Goal: Transaction & Acquisition: Purchase product/service

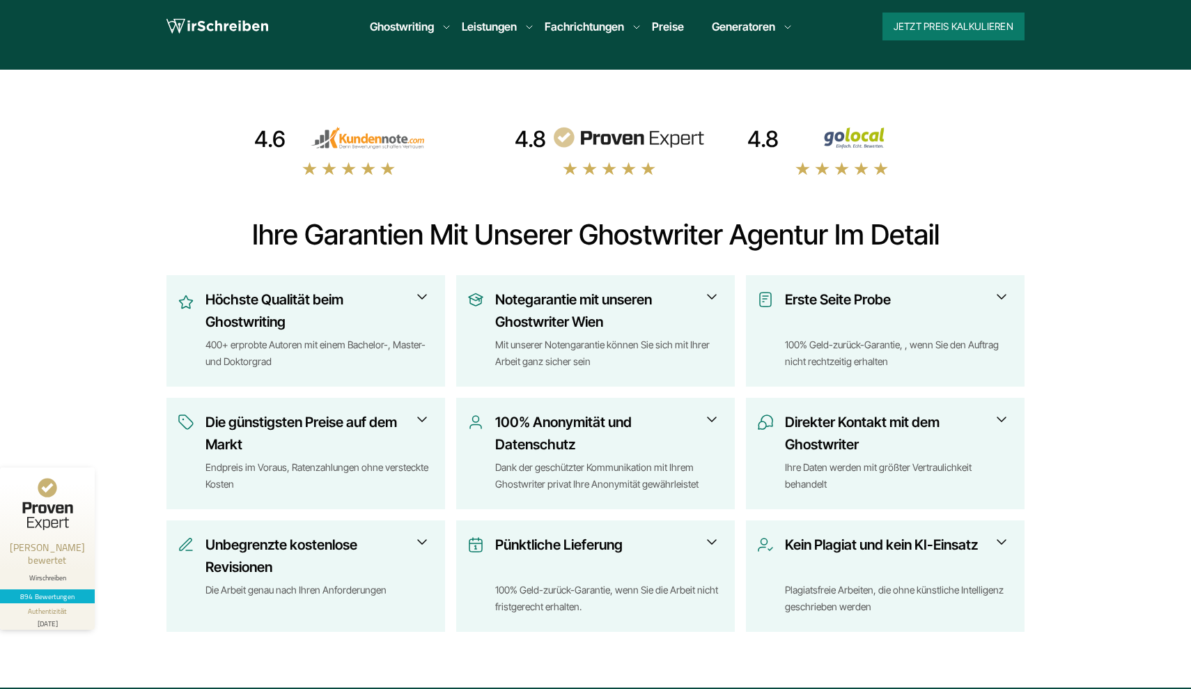
scroll to position [398, 0]
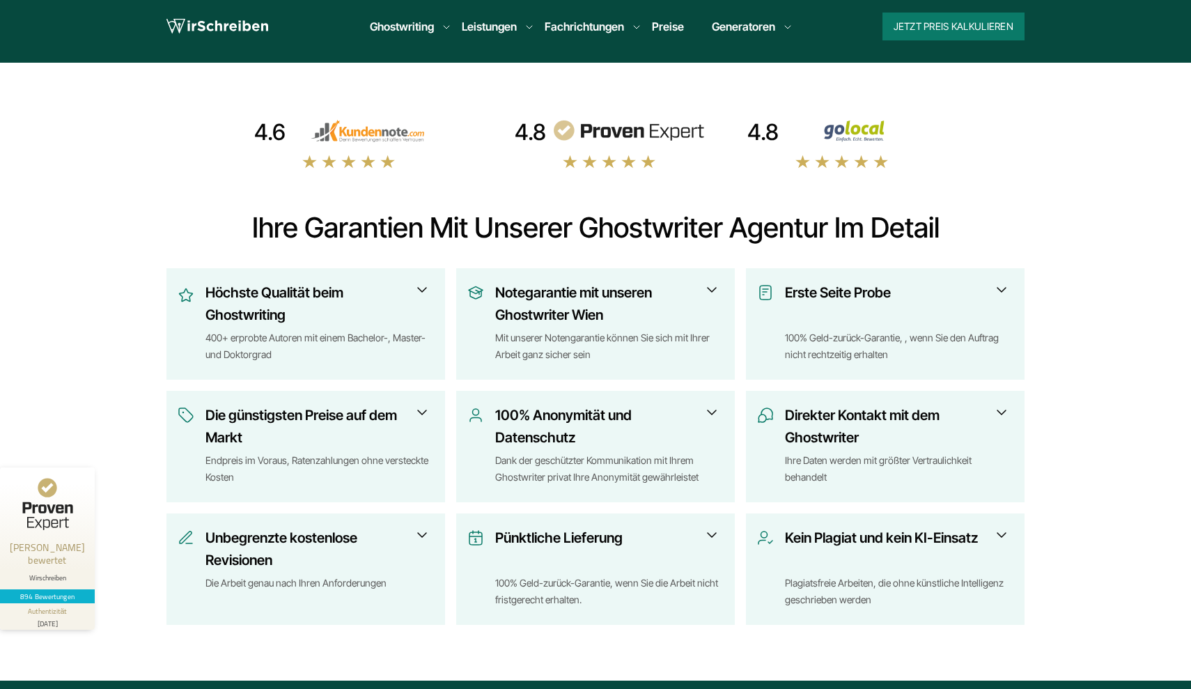
click at [828, 367] on div "Erste Seite Probe 100% Geld-zurück-Garantie, , wenn Sie den Auftrag nicht recht…" at bounding box center [885, 324] width 256 height 87
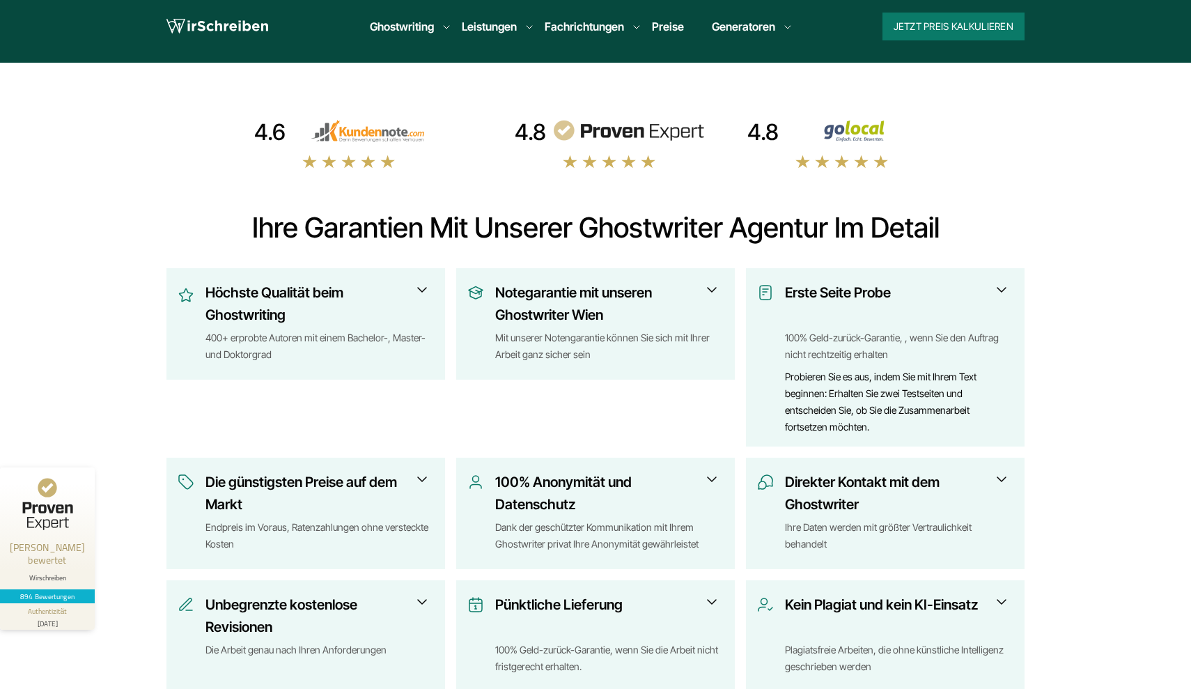
click at [986, 293] on h3 "Erste Seite Probe" at bounding box center [894, 303] width 219 height 45
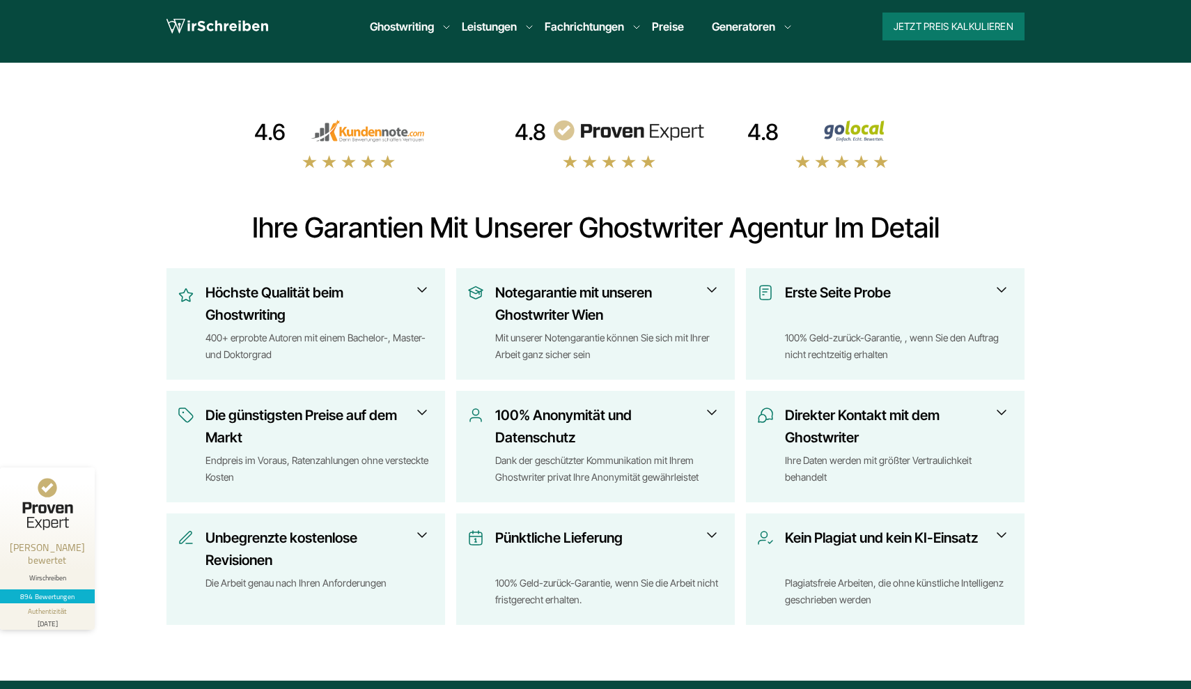
click at [713, 343] on div "Mit unserer Notengarantie können Sie sich mit Ihrer Arbeit ganz sicher sein" at bounding box center [609, 346] width 228 height 33
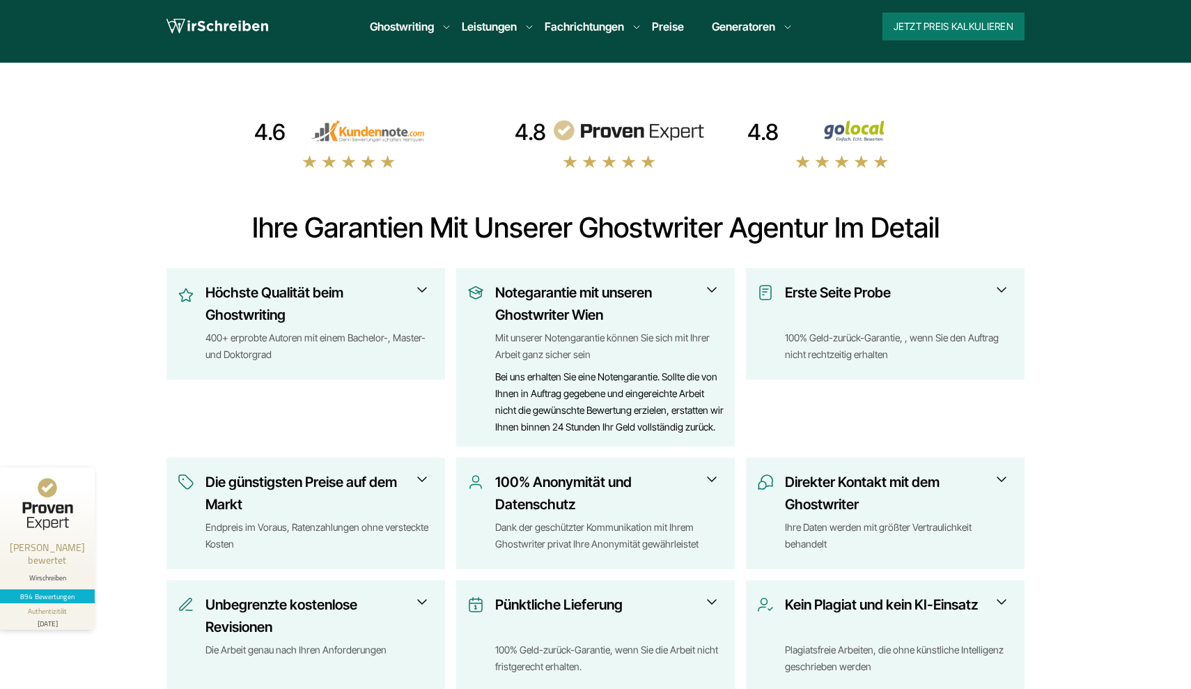
click at [707, 346] on div "Mit unserer Notengarantie können Sie sich mit Ihrer Arbeit ganz sicher sein" at bounding box center [609, 346] width 228 height 33
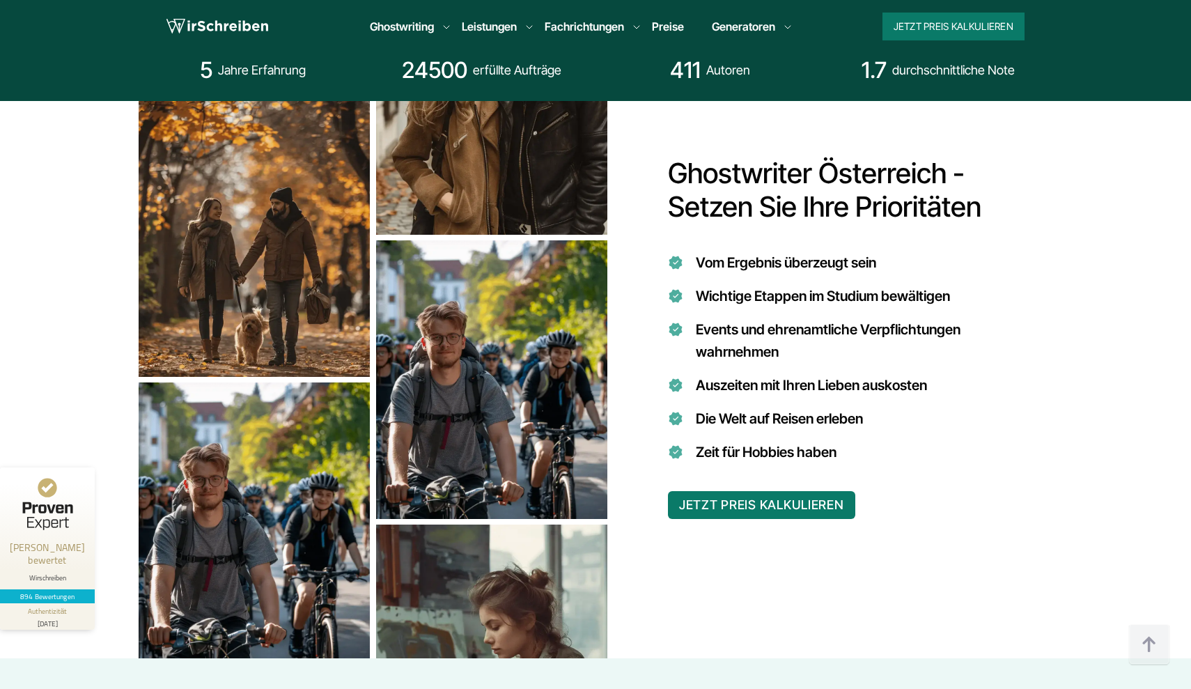
scroll to position [1046, 0]
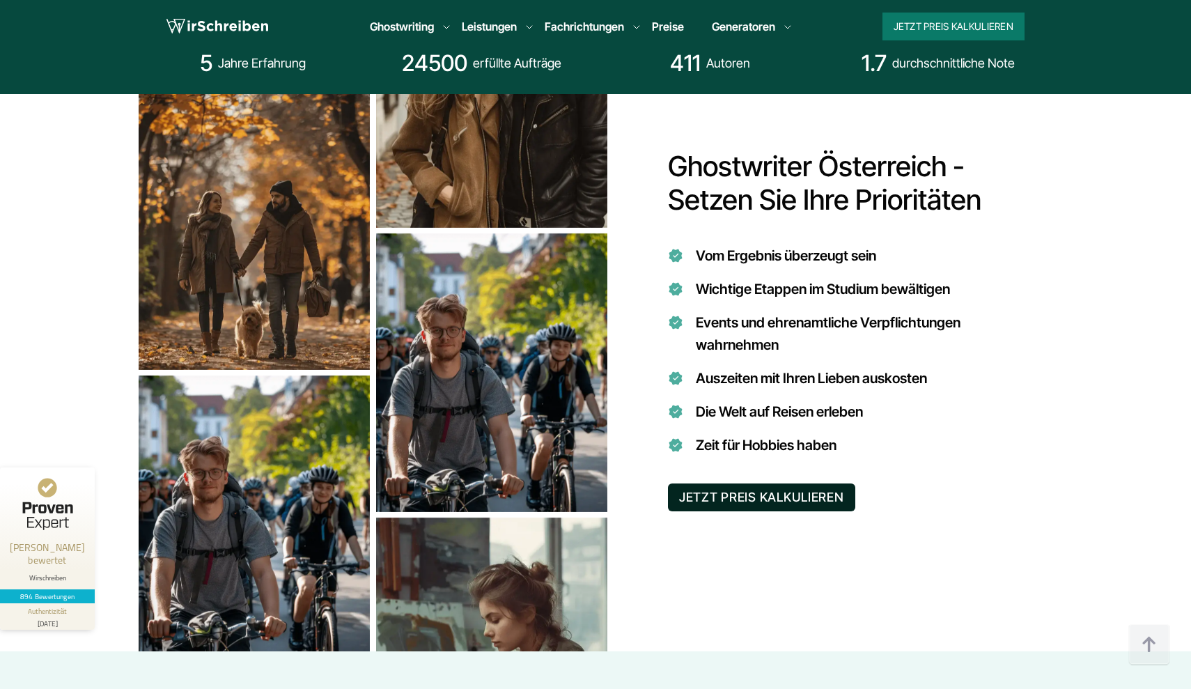
click at [708, 502] on button "JETZT PREIS KALKULIEREN" at bounding box center [761, 497] width 187 height 28
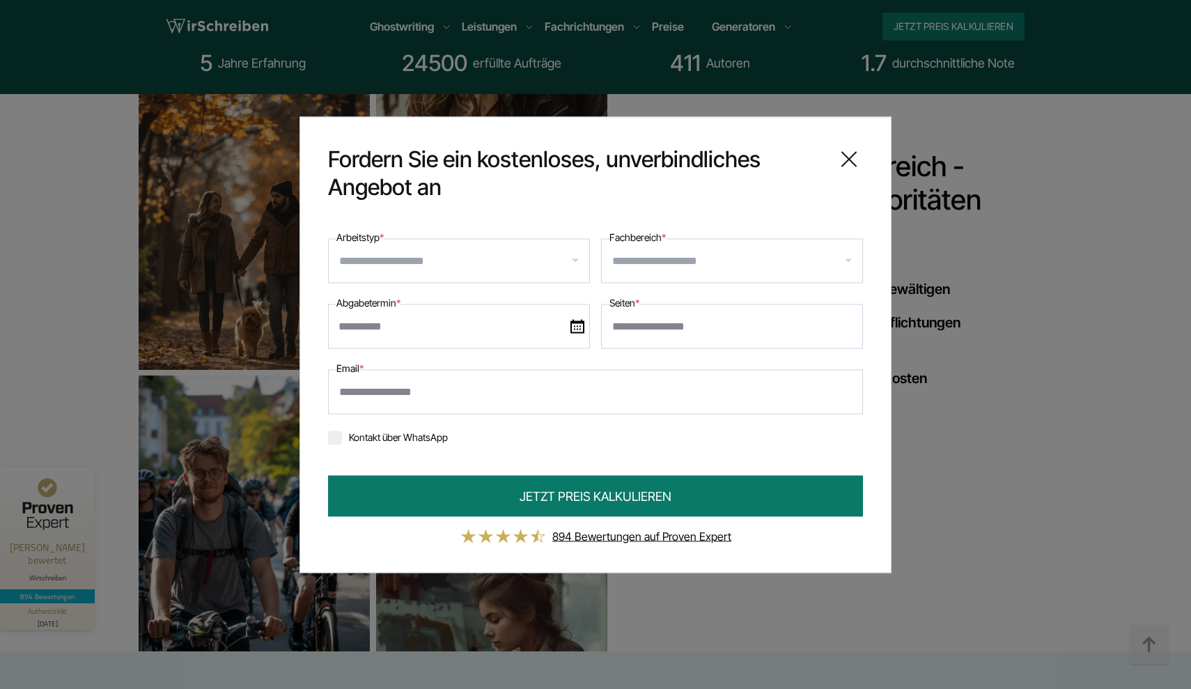
click at [513, 277] on div at bounding box center [459, 260] width 262 height 45
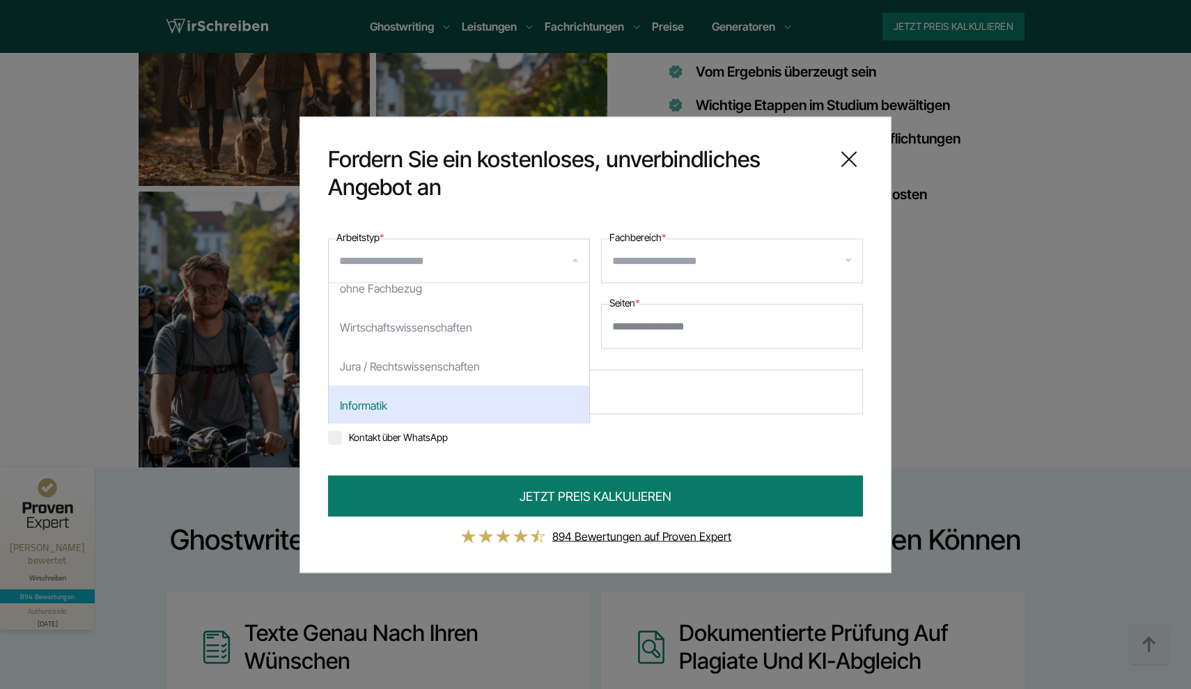
scroll to position [14, 0]
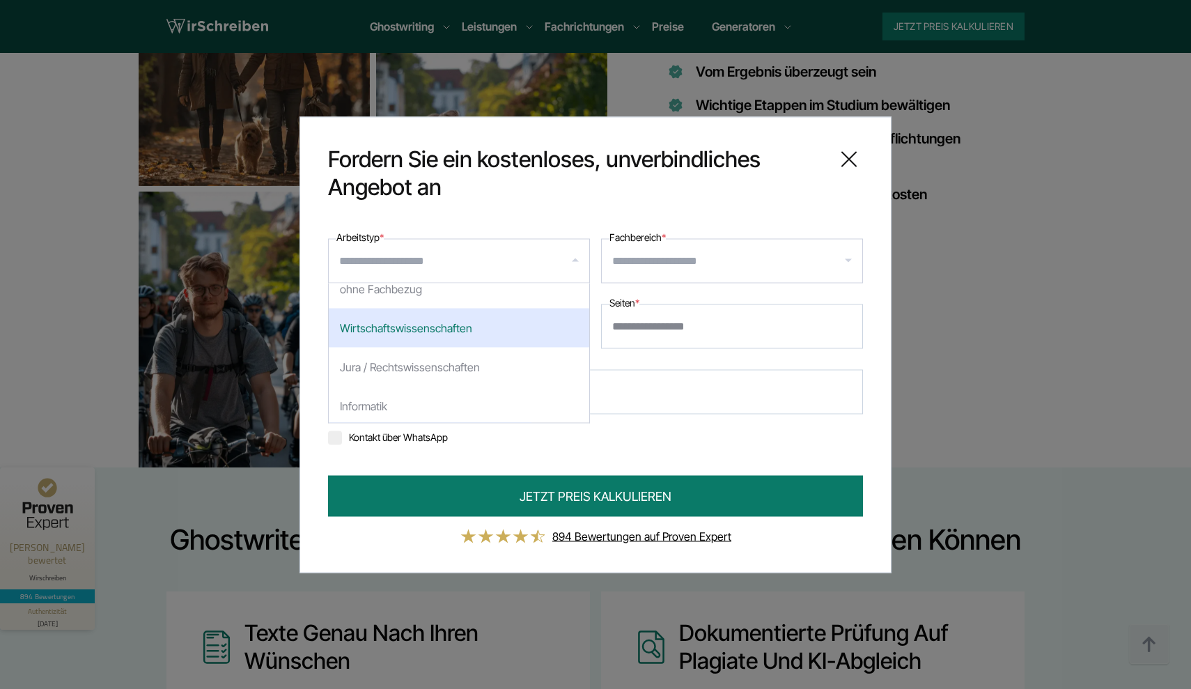
click at [461, 334] on div "Wirtschaftswissenschaften" at bounding box center [459, 327] width 261 height 39
select select "*"
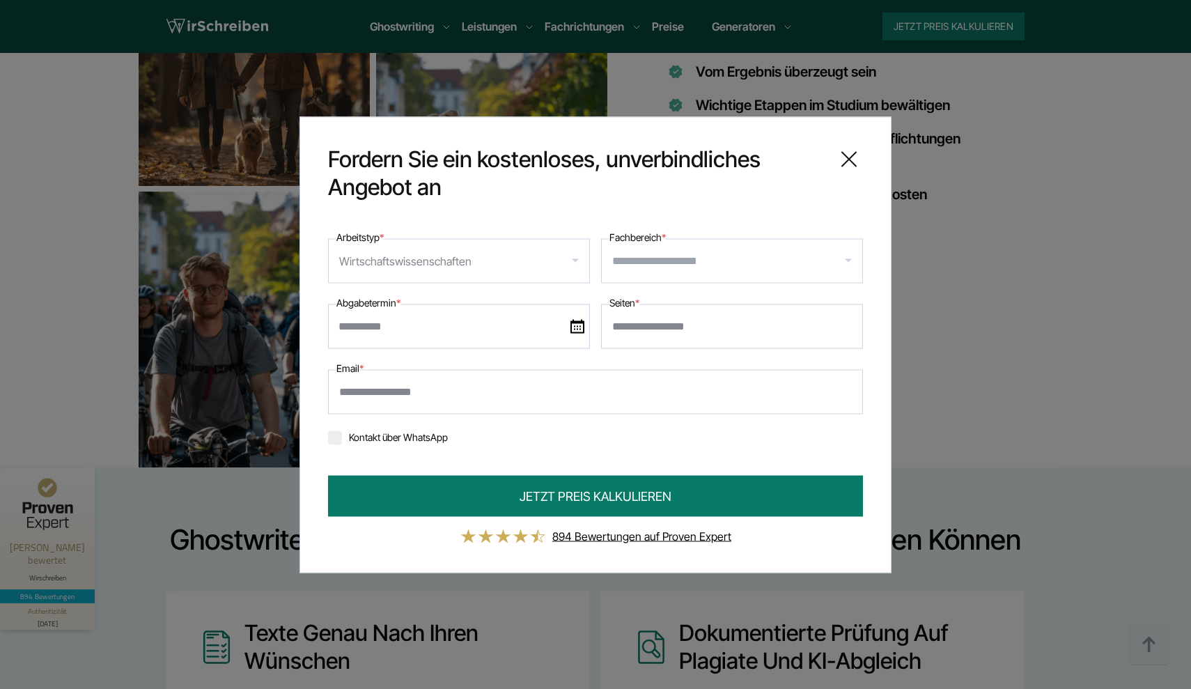
click at [640, 263] on input "Fachbereich *" at bounding box center [737, 260] width 250 height 22
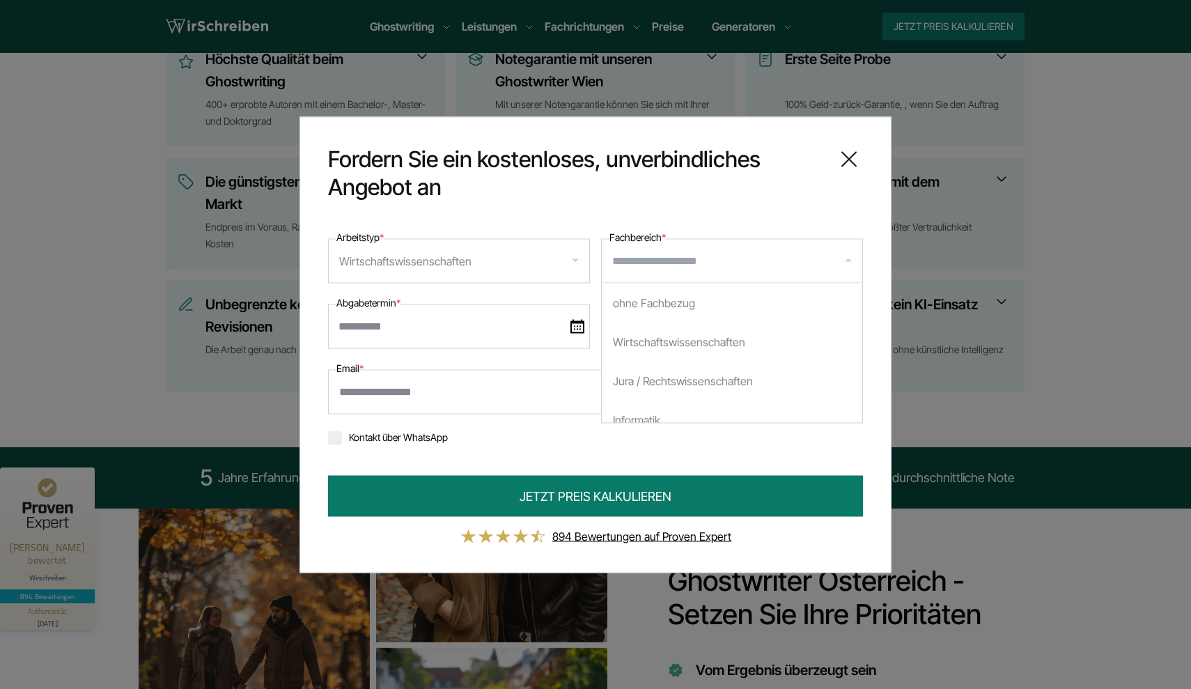
scroll to position [0, 0]
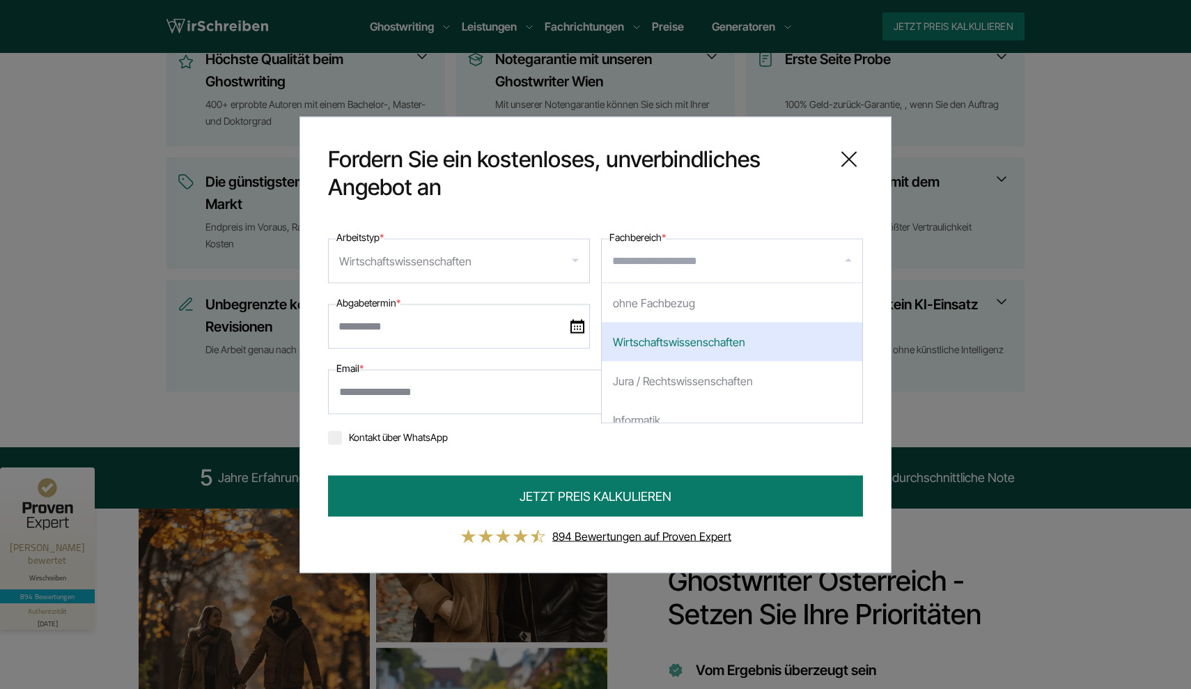
click at [678, 345] on div "Wirtschaftswissenschaften" at bounding box center [732, 341] width 261 height 39
select select "*"
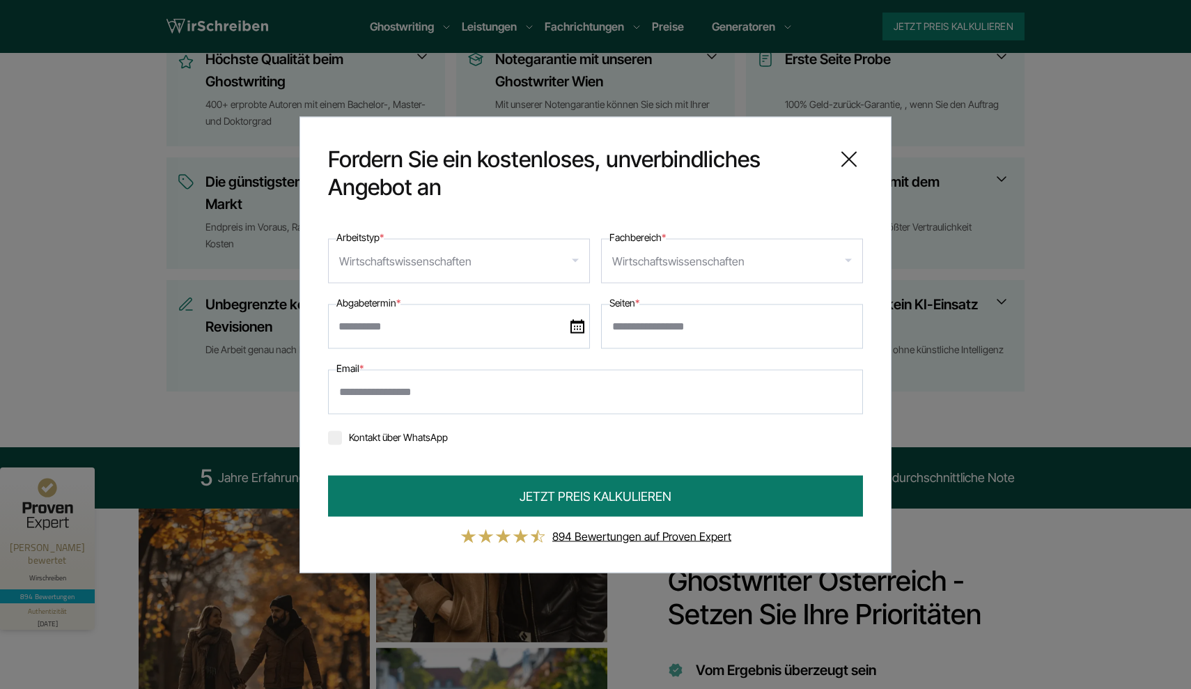
click at [496, 332] on input "text" at bounding box center [459, 326] width 262 height 45
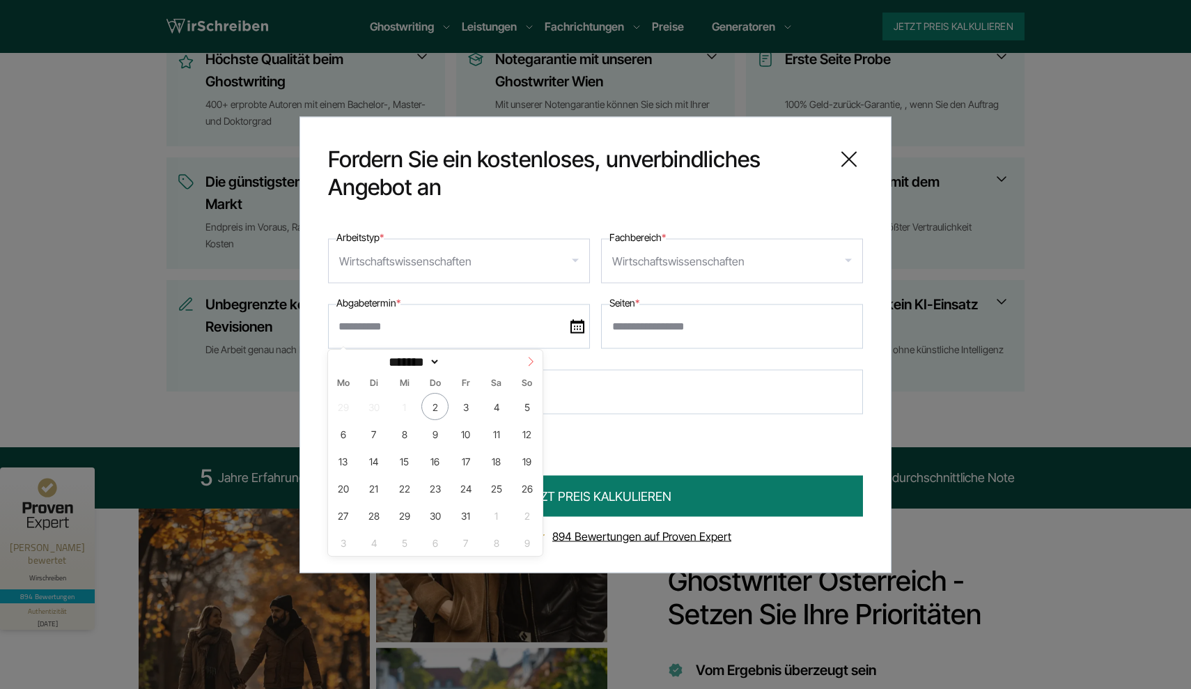
click at [535, 364] on icon at bounding box center [531, 362] width 10 height 10
select select "**"
click at [524, 360] on span at bounding box center [531, 362] width 24 height 24
type input "****"
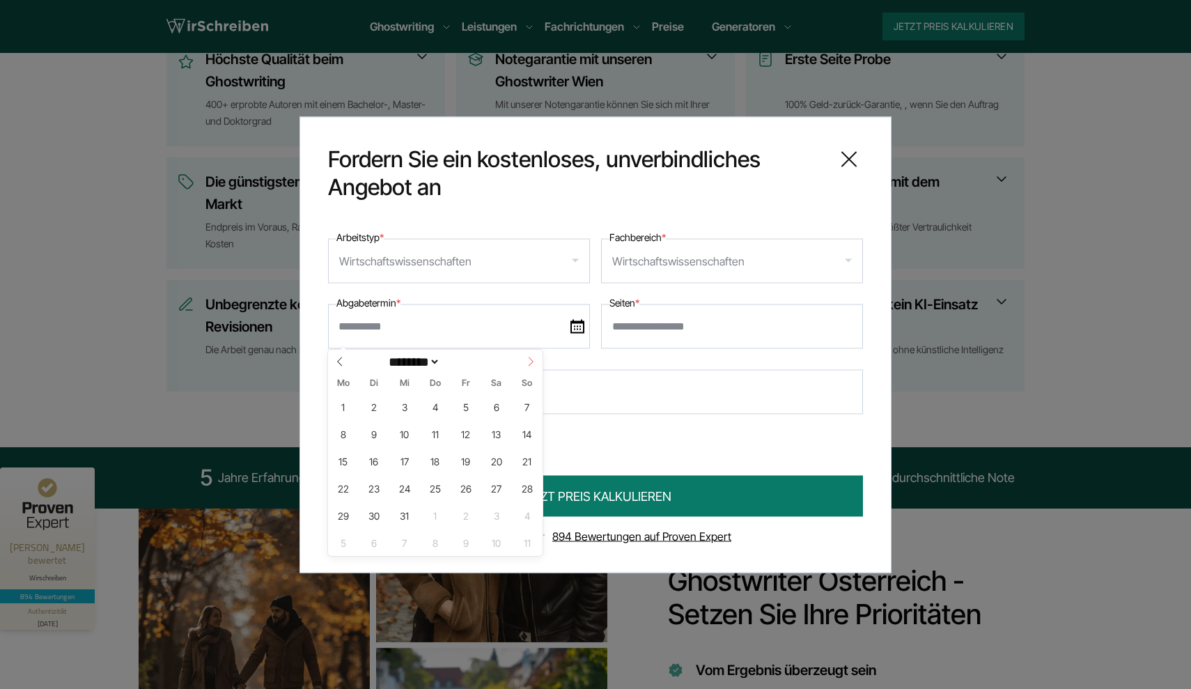
select select "*"
click at [525, 414] on span "4" at bounding box center [526, 406] width 27 height 27
type input "**********"
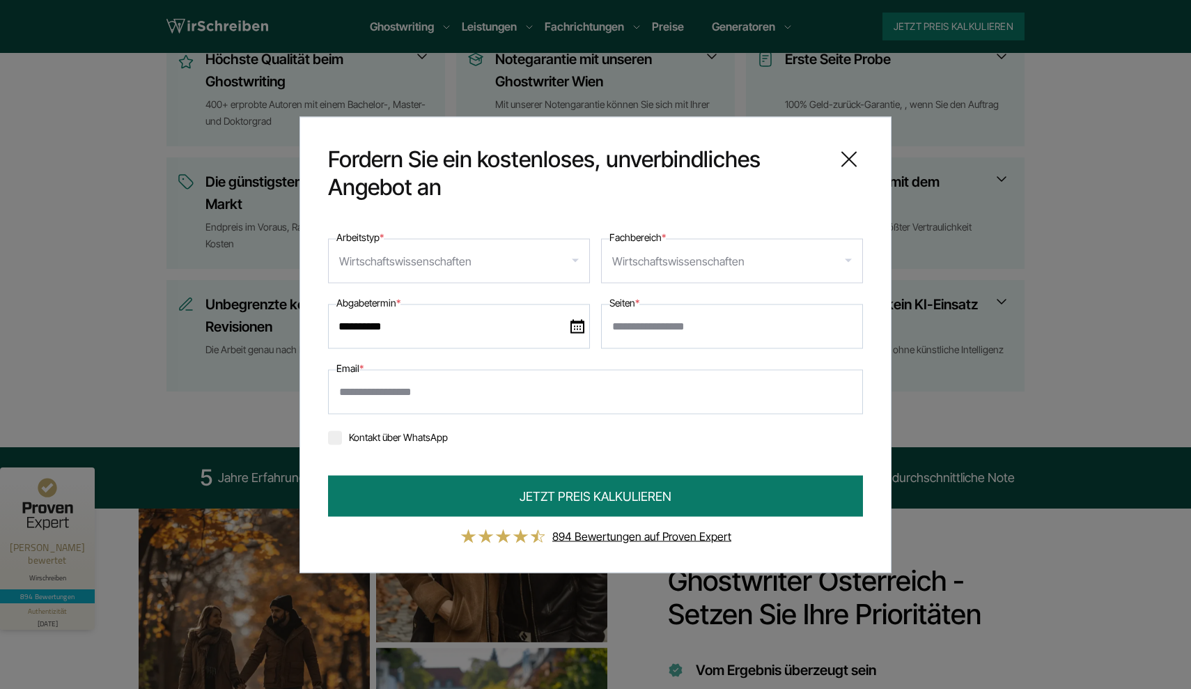
click at [652, 327] on input "Seiten *" at bounding box center [732, 326] width 262 height 45
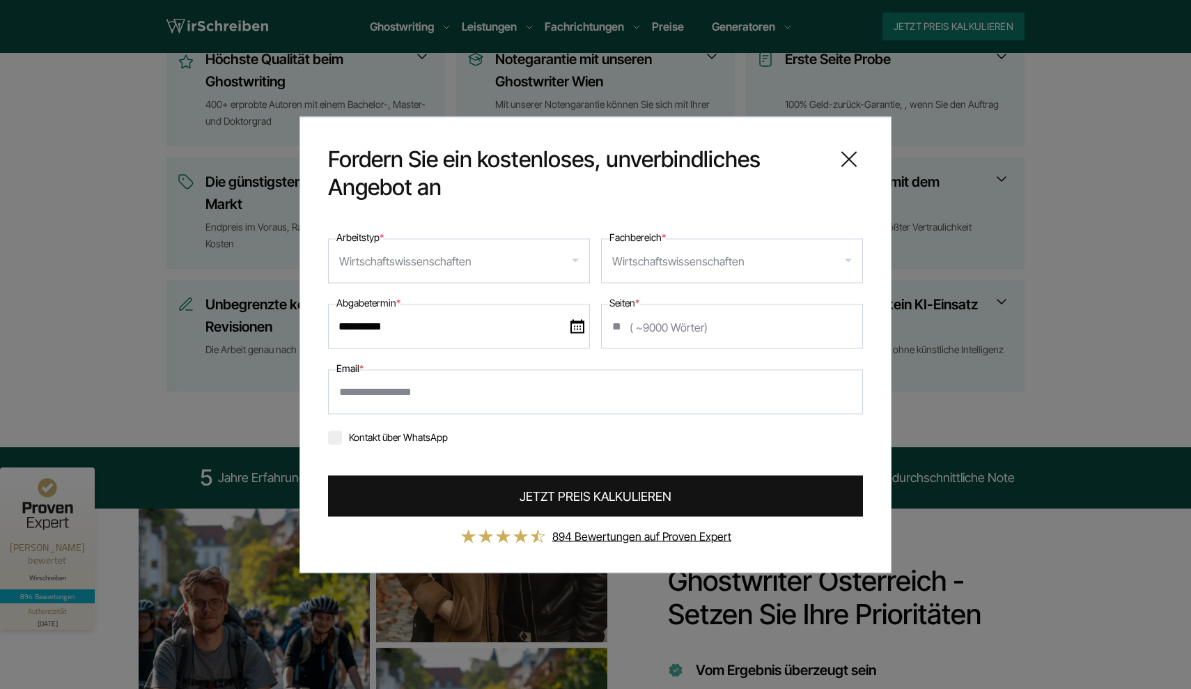
type input "**"
click at [582, 497] on span "JETZT PREIS KALKULIEREN" at bounding box center [596, 495] width 152 height 19
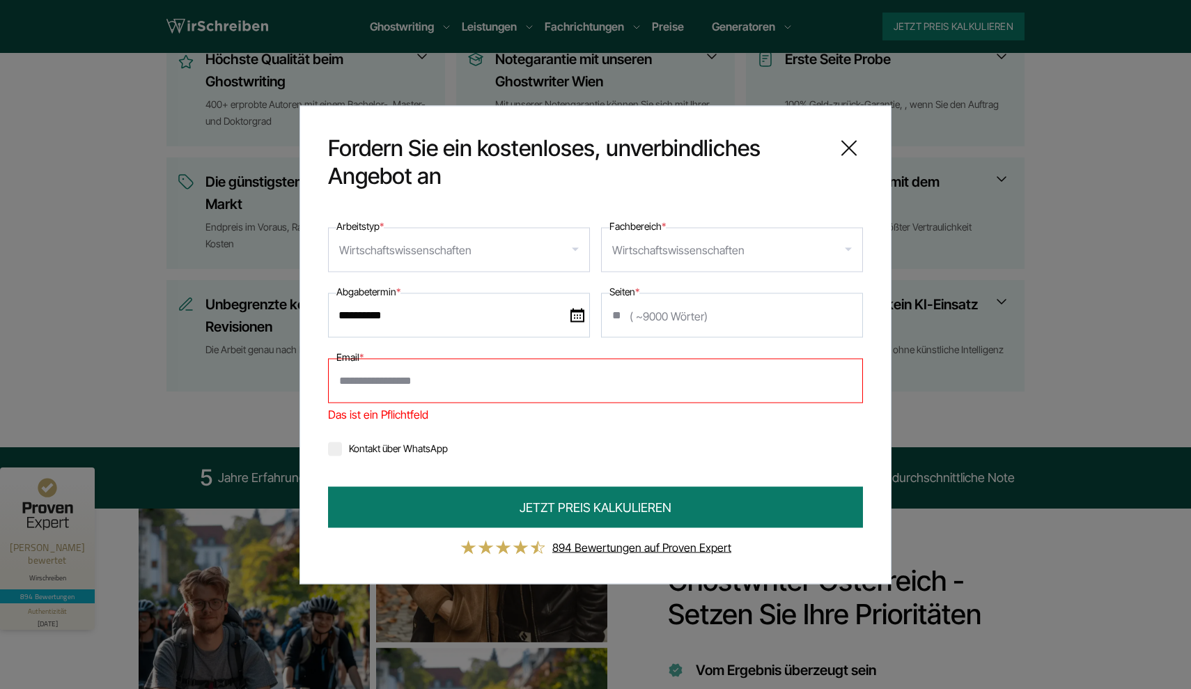
click at [839, 156] on icon at bounding box center [849, 148] width 28 height 28
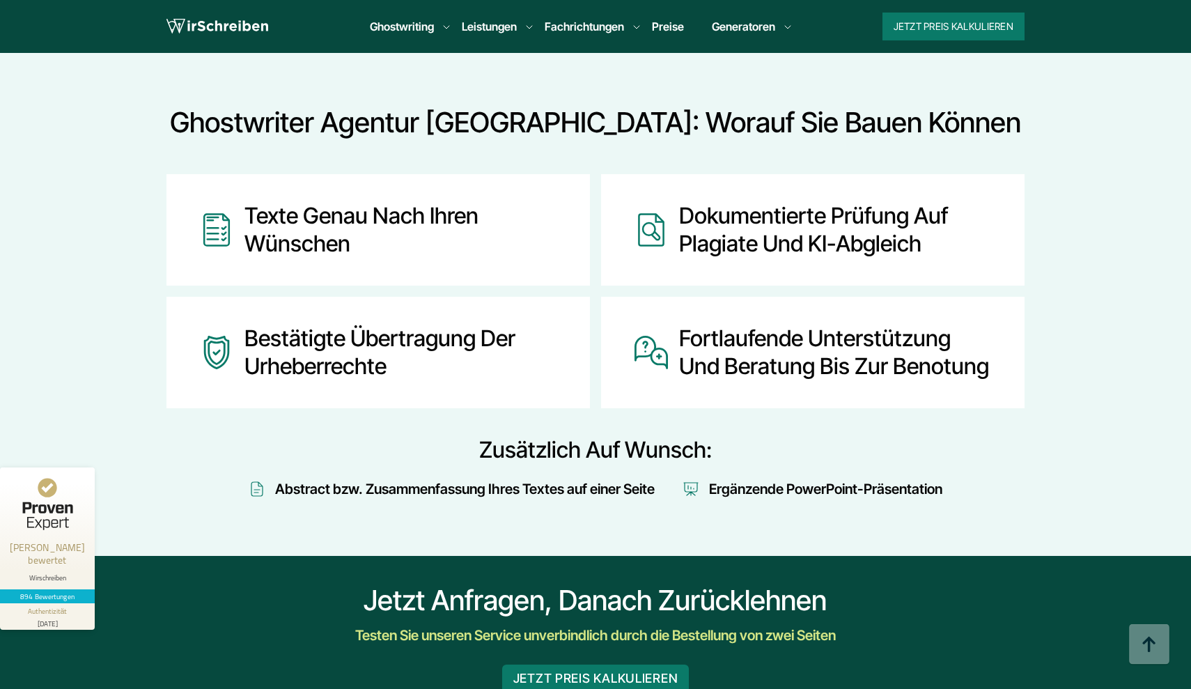
scroll to position [1649, 0]
